Goal: Task Accomplishment & Management: Manage account settings

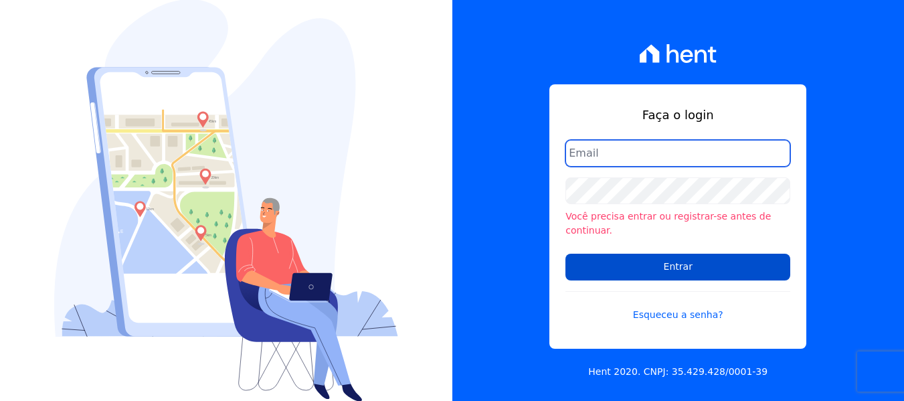
type input "[PERSON_NAME][EMAIL_ADDRESS][DOMAIN_NAME]"
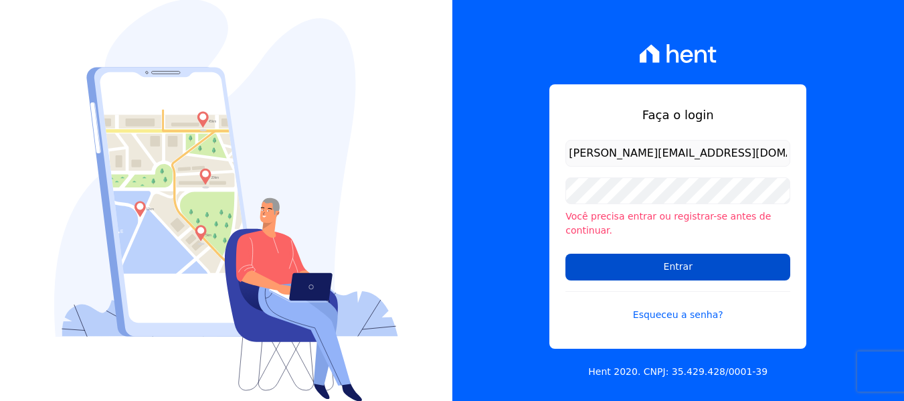
click at [654, 264] on input "Entrar" at bounding box center [677, 267] width 225 height 27
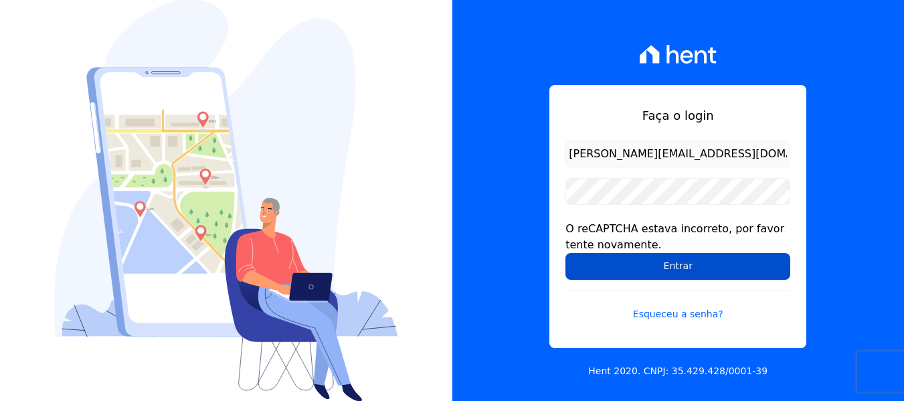
click at [666, 267] on input "Entrar" at bounding box center [677, 266] width 225 height 27
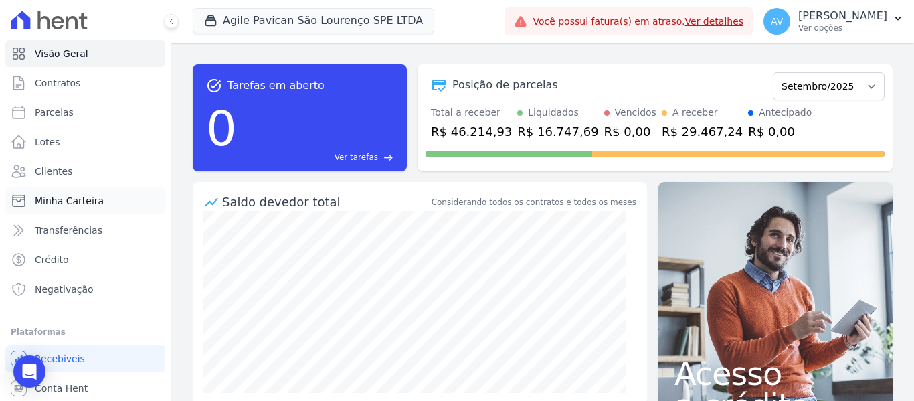
click at [73, 199] on span "Minha Carteira" at bounding box center [69, 200] width 69 height 13
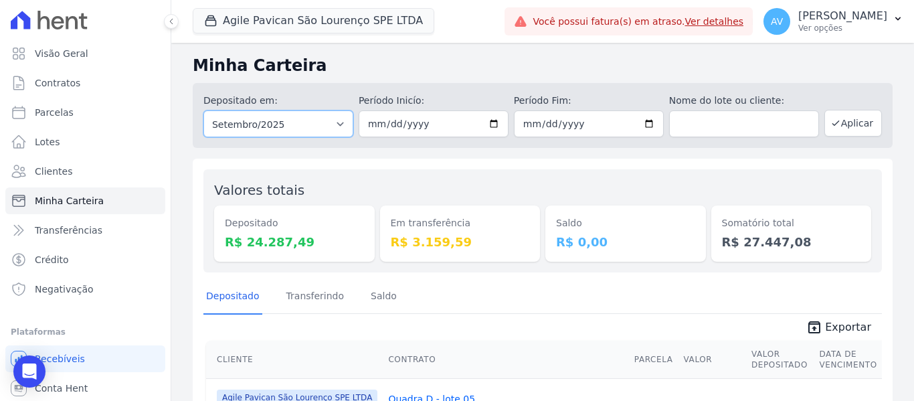
click at [335, 122] on select "Todos os meses Janeiro/2022 Fevereiro/2022 Março/2022 Abril/2022 Maio/2022 Junh…" at bounding box center [278, 123] width 150 height 27
select select "08/2025"
click at [203, 110] on select "Todos os meses Janeiro/2022 Fevereiro/2022 Março/2022 Abril/2022 Maio/2022 Junh…" at bounding box center [278, 123] width 150 height 27
click at [852, 126] on button "Aplicar" at bounding box center [853, 123] width 58 height 27
click at [845, 323] on span "Exportar" at bounding box center [848, 327] width 46 height 16
